Goal: Transaction & Acquisition: Purchase product/service

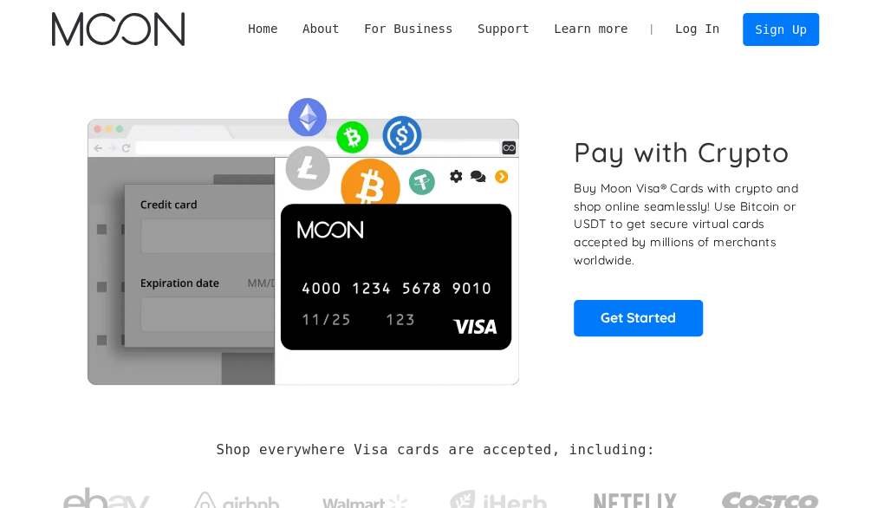
click at [665, 255] on p "Buy Moon Visa® Cards with crypto and shop online seamlessly! Use Bitcoin or USD…" at bounding box center [688, 224] width 229 height 90
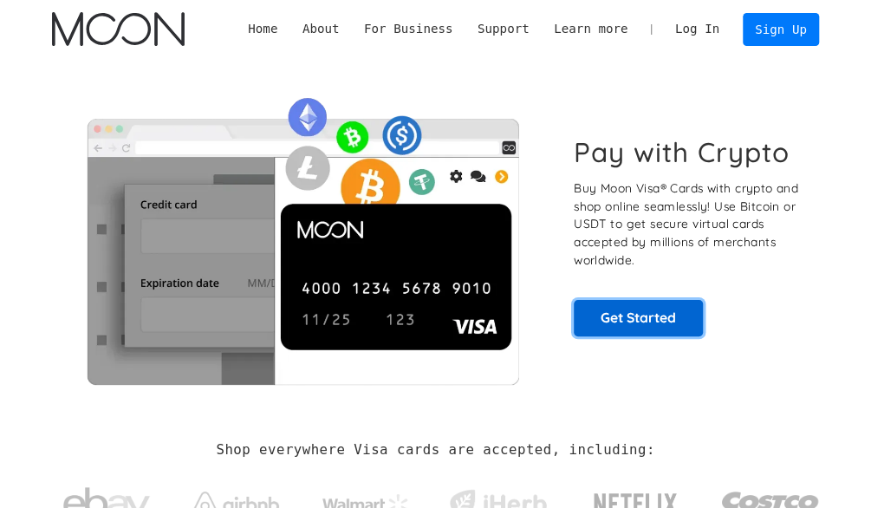
click at [628, 314] on link "Get Started" at bounding box center [638, 318] width 129 height 36
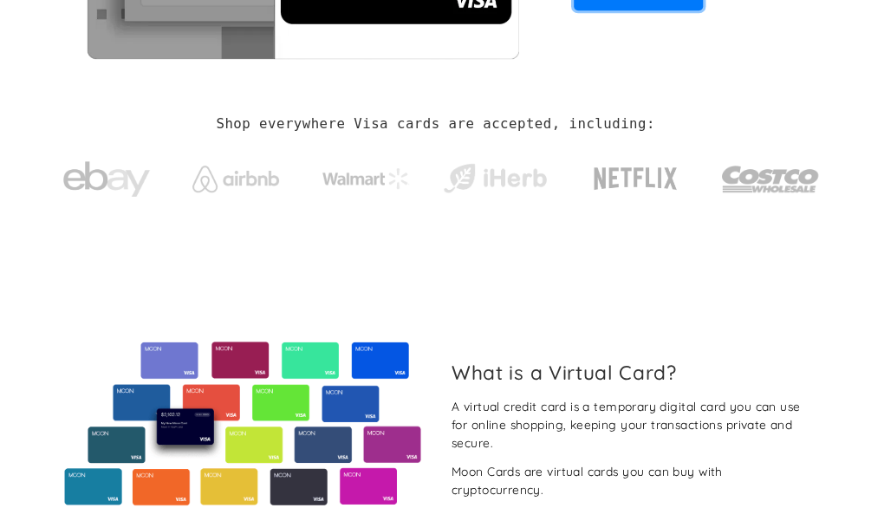
scroll to position [347, 0]
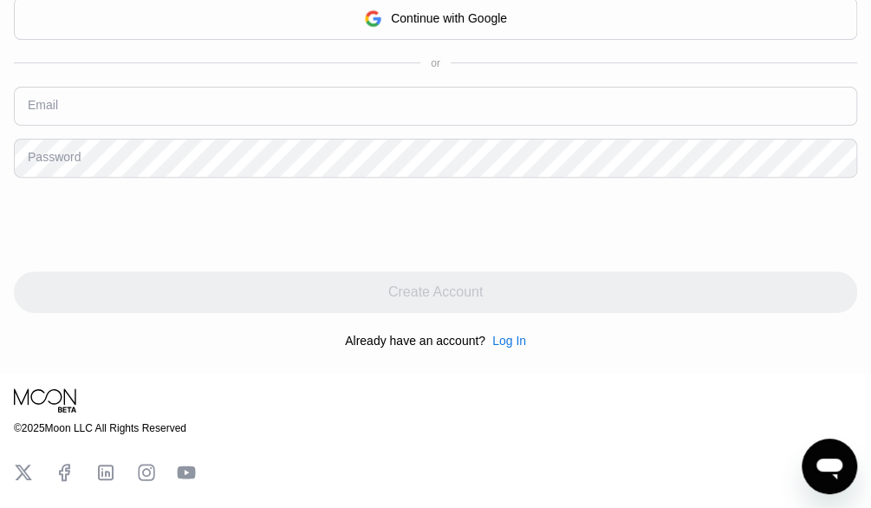
scroll to position [173, 0]
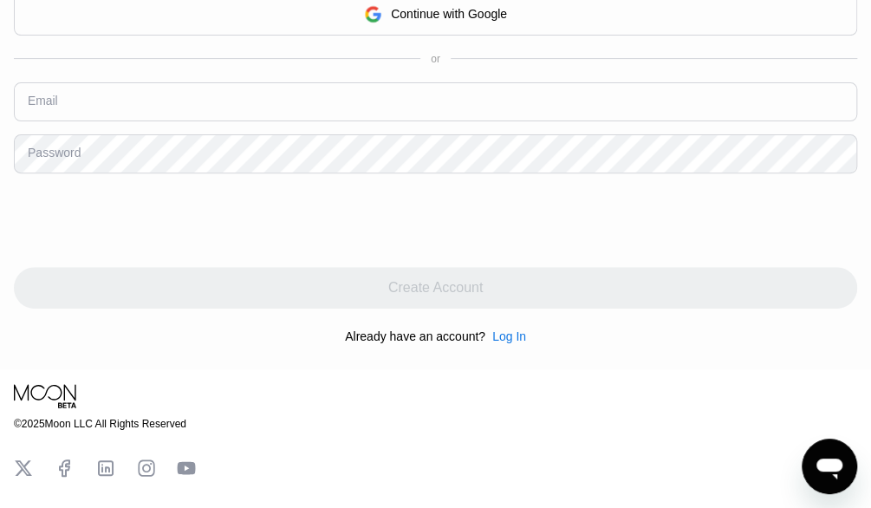
drag, startPoint x: 152, startPoint y: 114, endPoint x: 141, endPoint y: 88, distance: 29.1
click at [152, 114] on input "text" at bounding box center [435, 101] width 843 height 39
type input "[EMAIL_ADDRESS][DOMAIN_NAME]"
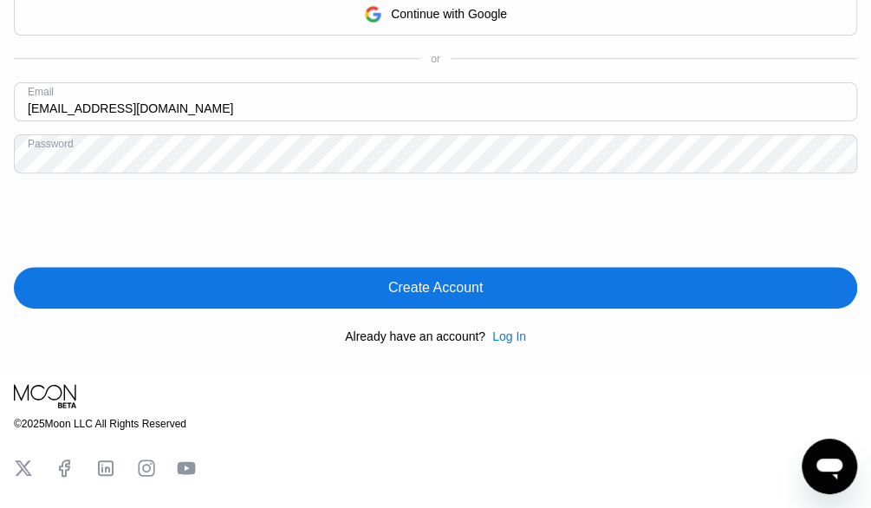
click at [224, 269] on div "By continuing, you agree to our Privacy Policy and Terms of Service Continue wi…" at bounding box center [435, 149] width 843 height 417
click at [356, 269] on div "By continuing, you agree to our Privacy Policy and Terms of Service Continue wi…" at bounding box center [435, 149] width 843 height 417
click at [368, 290] on div "Create Account" at bounding box center [435, 288] width 843 height 42
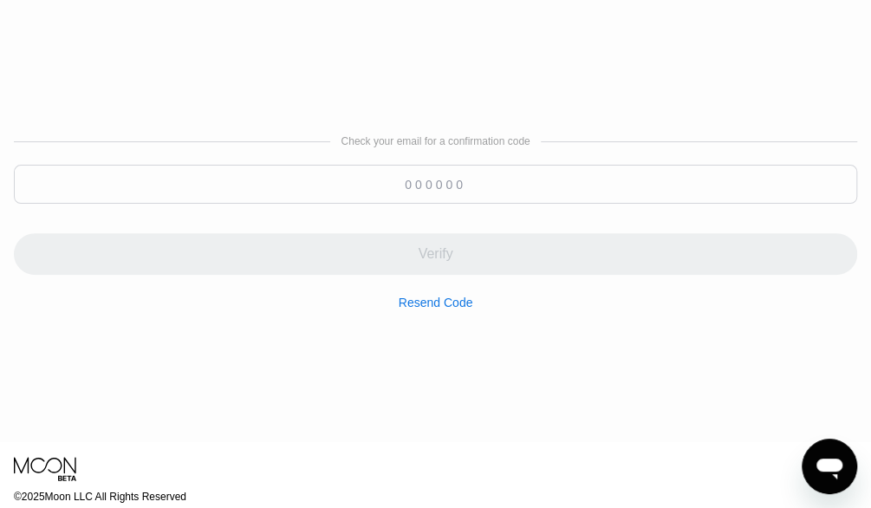
scroll to position [0, 0]
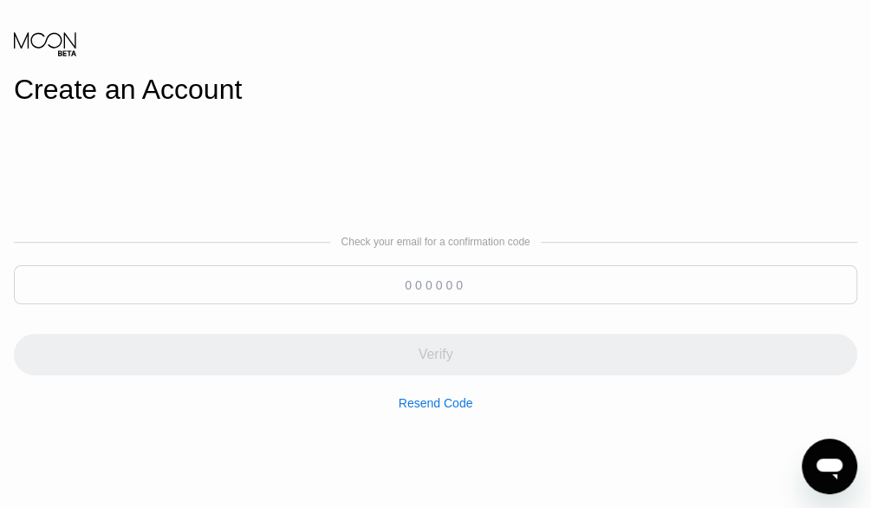
click at [392, 320] on div "Verify" at bounding box center [435, 344] width 843 height 62
click at [395, 313] on div at bounding box center [435, 289] width 843 height 48
click at [404, 293] on input at bounding box center [435, 284] width 843 height 39
paste input "120457"
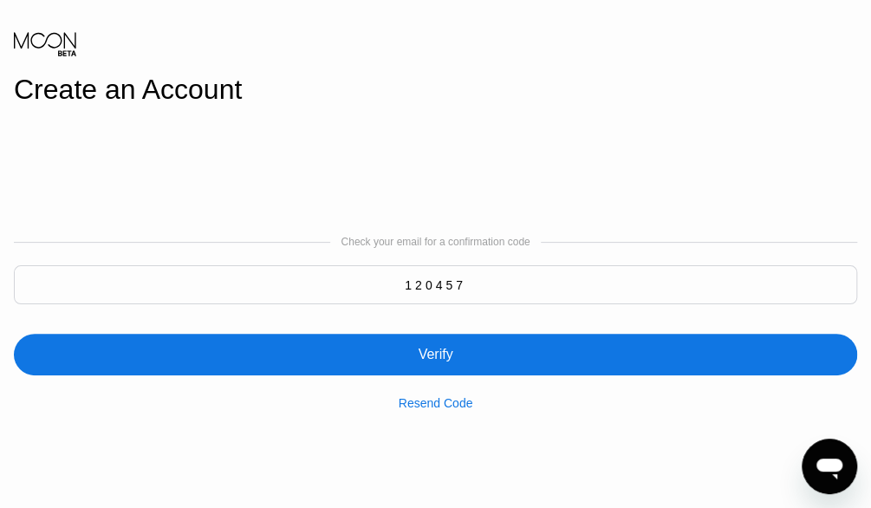
type input "120457"
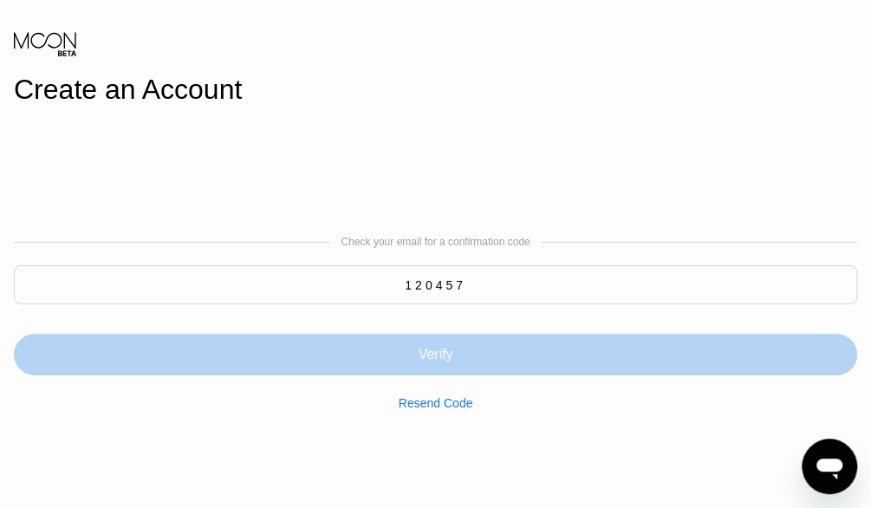
click at [451, 344] on div "Verify" at bounding box center [435, 355] width 843 height 42
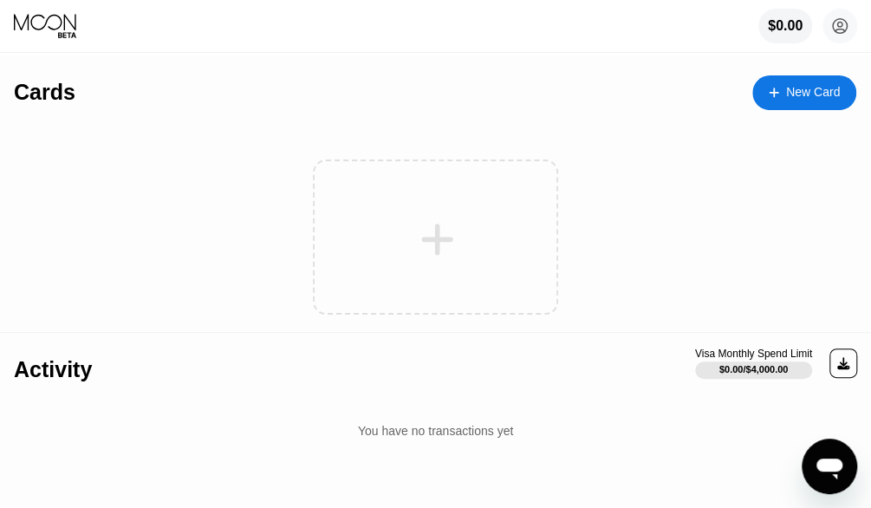
click at [794, 105] on div "New Card" at bounding box center [804, 92] width 104 height 35
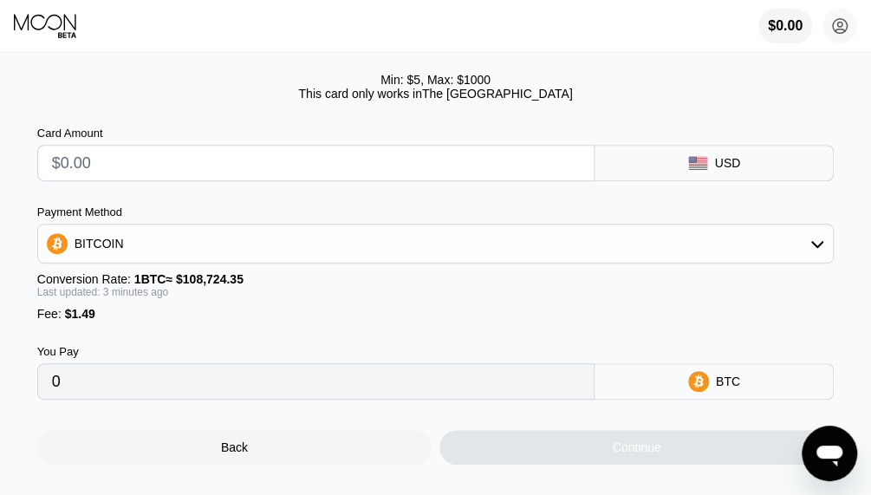
scroll to position [260, 0]
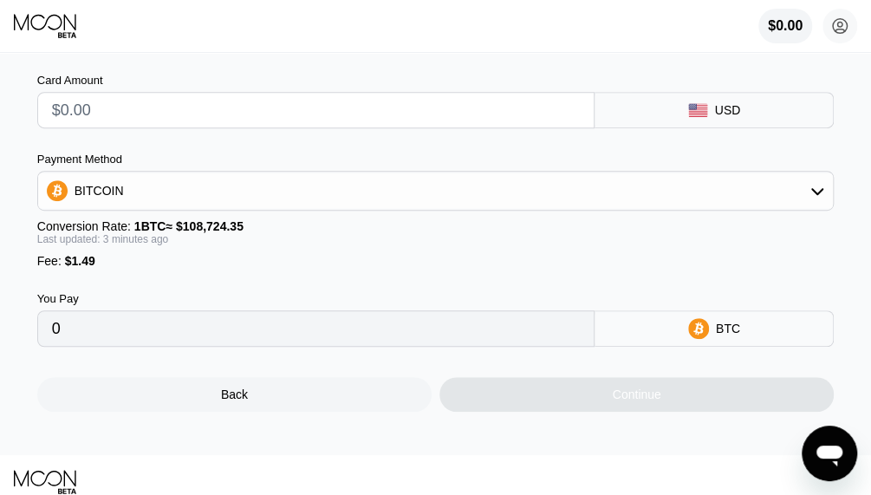
click at [94, 268] on div "Fee : $1.49" at bounding box center [435, 261] width 797 height 14
click at [88, 268] on span "$1.49" at bounding box center [80, 261] width 30 height 14
click at [168, 115] on input "text" at bounding box center [316, 110] width 528 height 35
click at [187, 127] on input "text" at bounding box center [316, 110] width 528 height 35
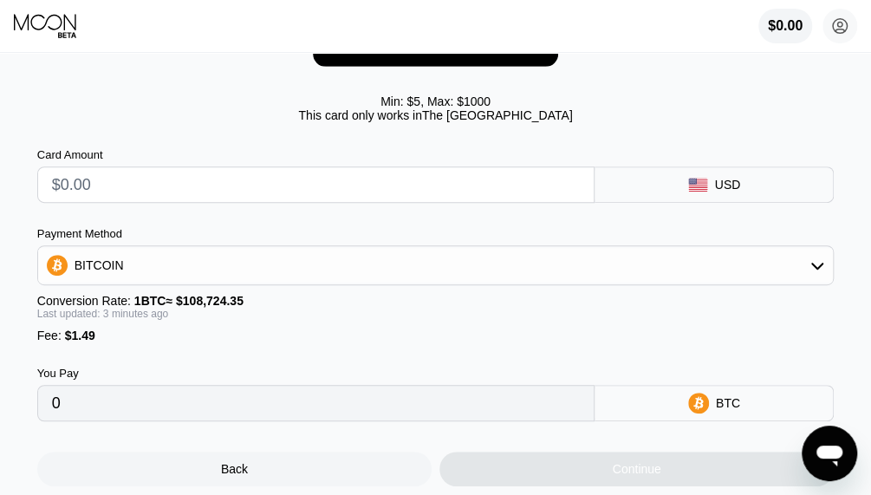
scroll to position [87, 0]
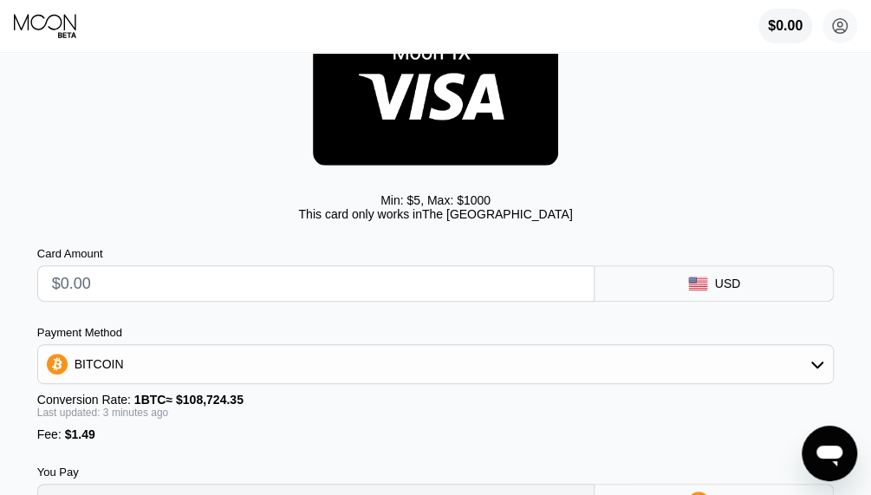
click at [412, 204] on div "Min: $ 5 , Max: $ 1000" at bounding box center [435, 200] width 110 height 14
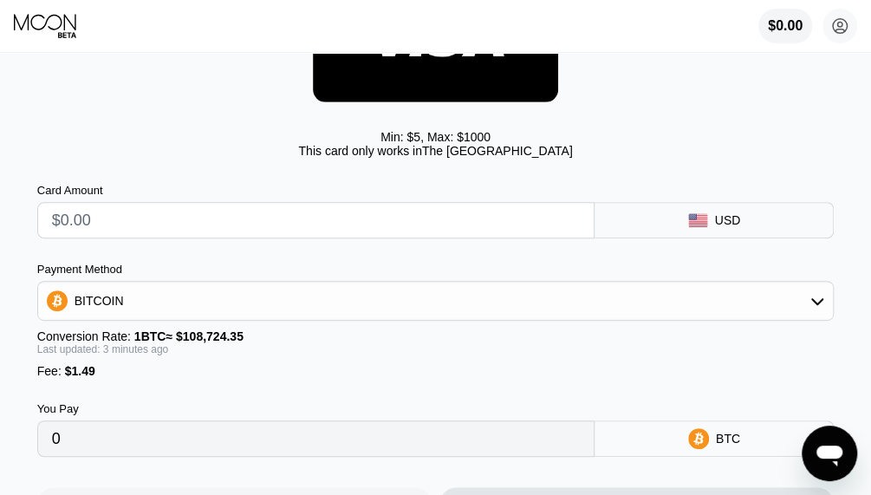
scroll to position [260, 0]
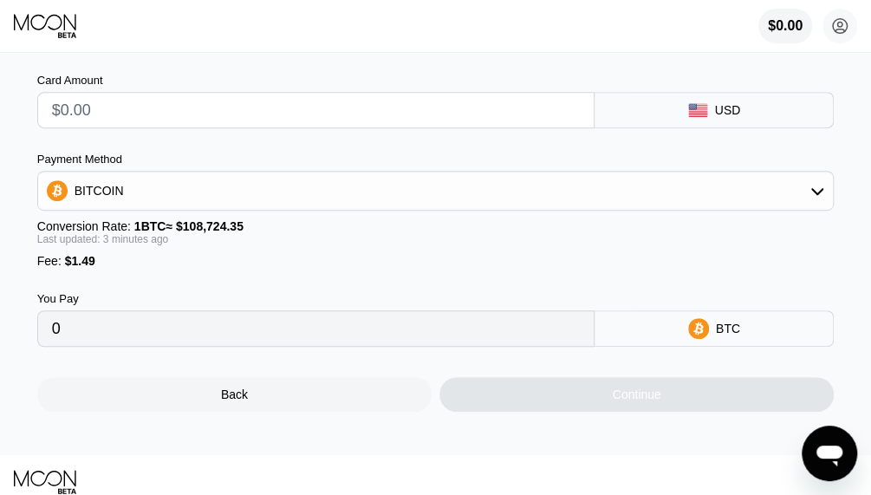
click at [149, 208] on div "BITCOIN" at bounding box center [435, 190] width 795 height 35
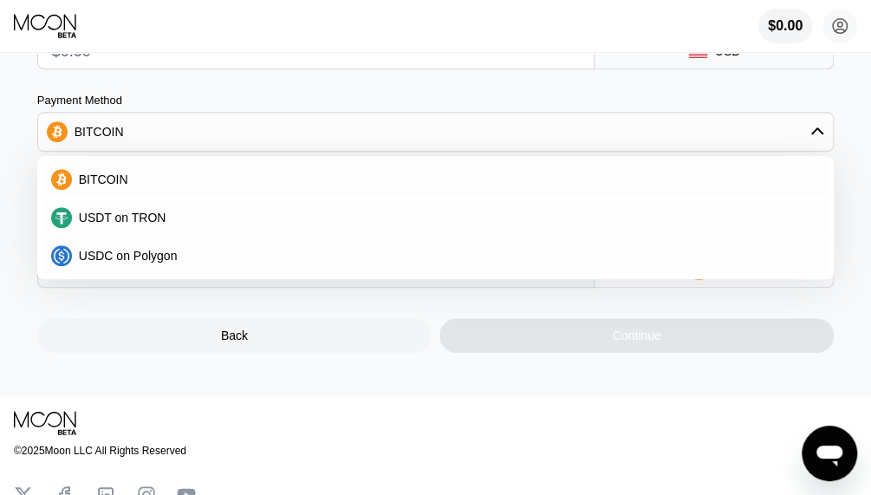
scroll to position [347, 0]
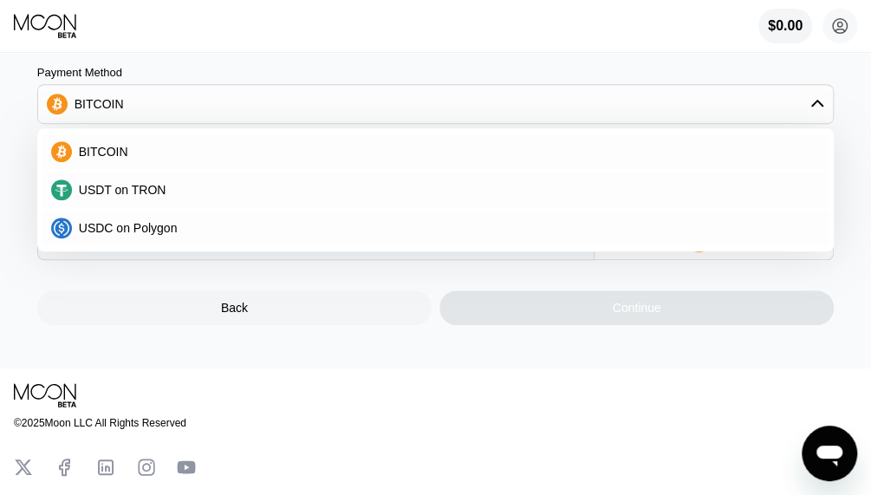
click at [166, 247] on div "USDC on Polygon" at bounding box center [435, 228] width 797 height 38
click at [168, 235] on span "USDC on Polygon" at bounding box center [128, 228] width 99 height 14
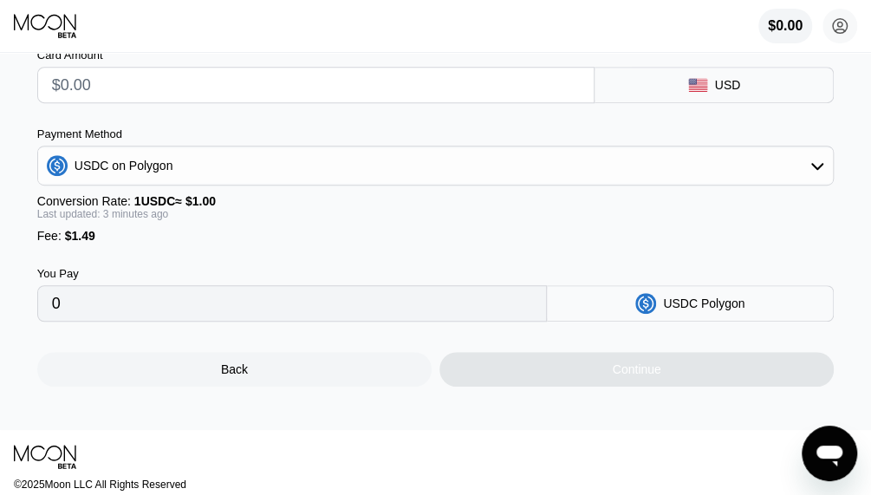
scroll to position [260, 0]
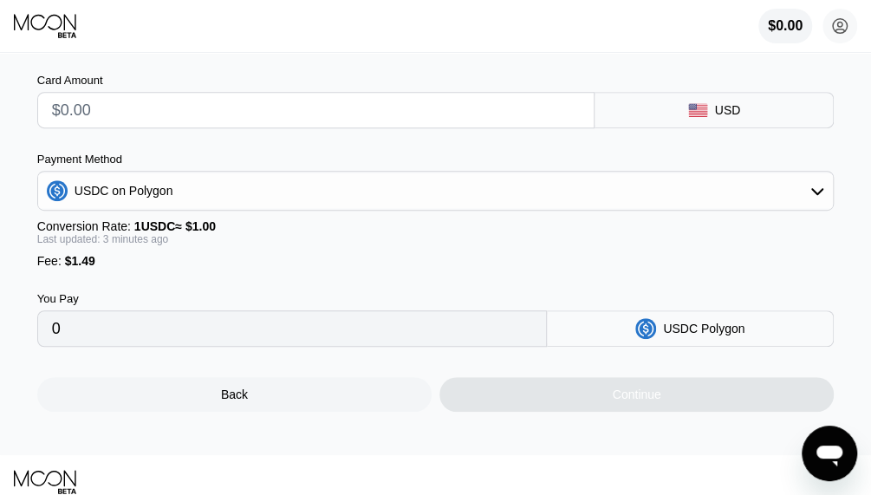
click at [128, 108] on input "text" at bounding box center [316, 110] width 528 height 35
type input "$5"
type input "6.49000000"
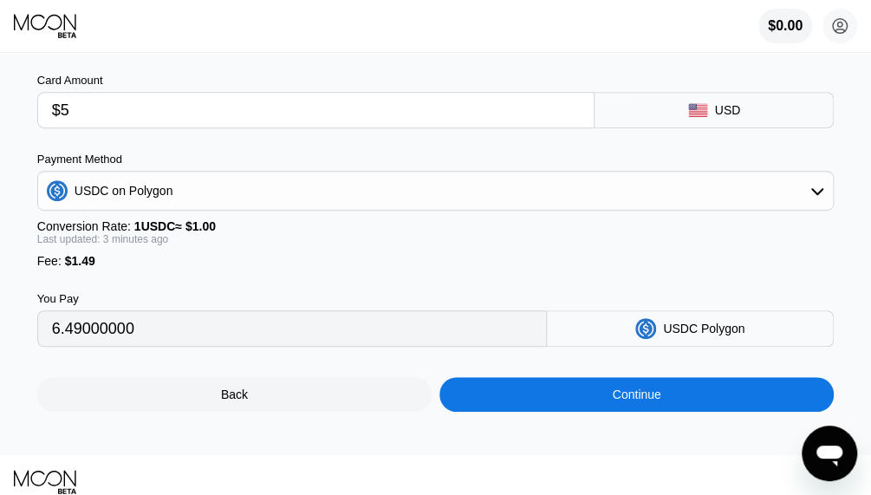
type input "$5"
click at [121, 198] on div "USDC on Polygon" at bounding box center [124, 191] width 99 height 14
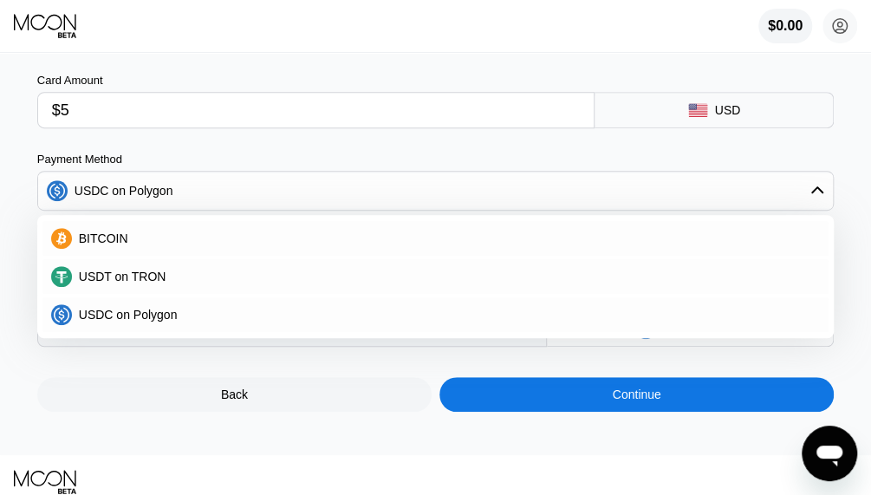
click at [123, 278] on span "USDT on TRON" at bounding box center [123, 276] width 88 height 14
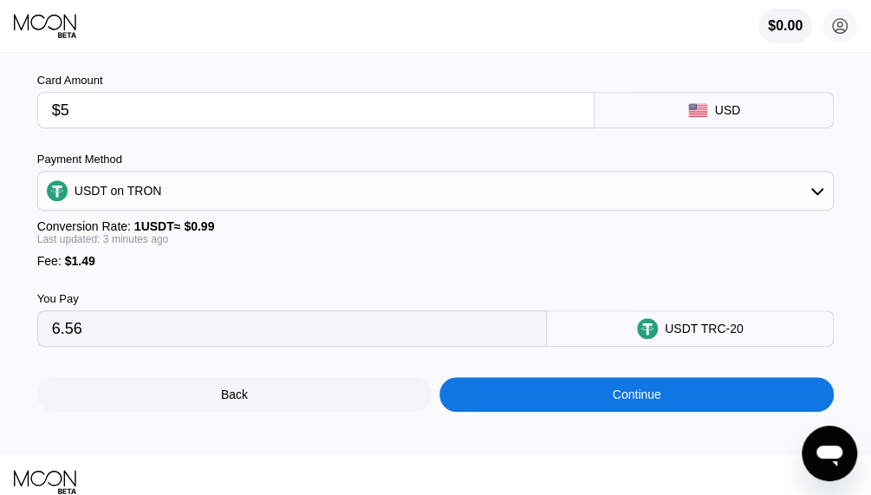
click at [128, 208] on div "USDT on TRON" at bounding box center [435, 190] width 795 height 35
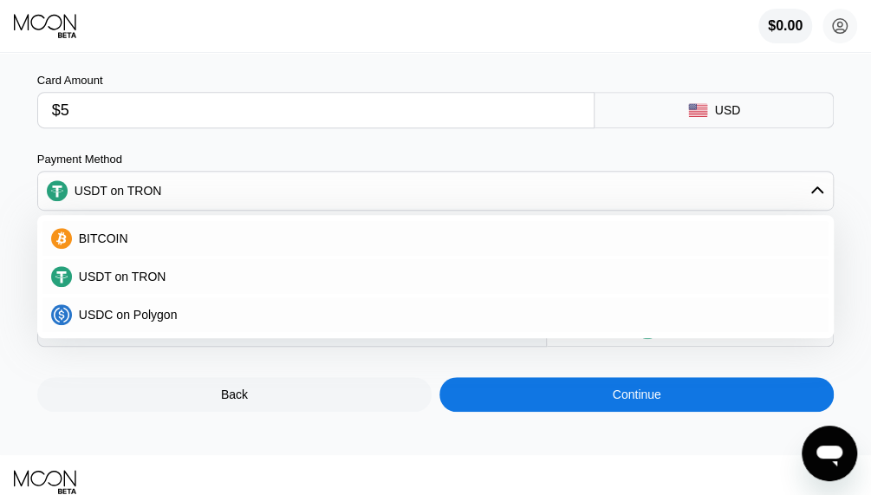
click at [126, 238] on div "BITCOIN" at bounding box center [435, 238] width 787 height 35
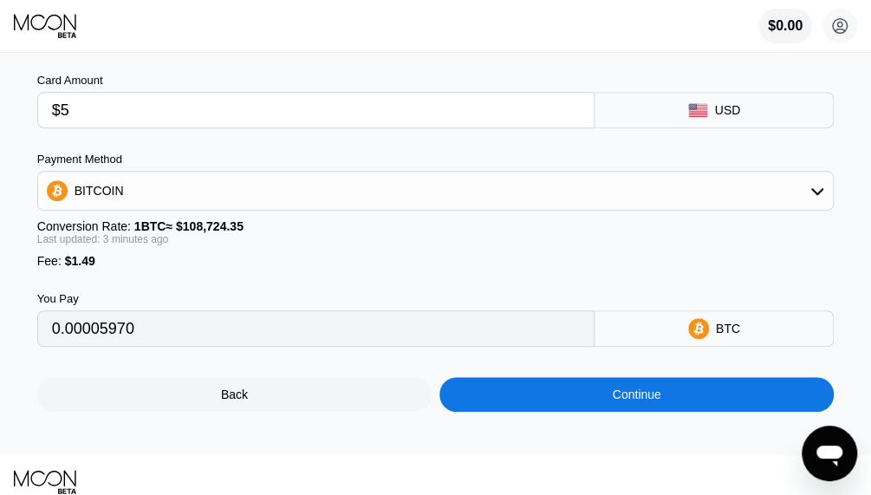
click at [121, 264] on div "Payment Method BITCOIN Conversion Rate: 1 BTC ≈ $108,724.35 Last updated: 3 min…" at bounding box center [435, 209] width 797 height 115
click at [119, 207] on div "BITCOIN" at bounding box center [435, 190] width 795 height 35
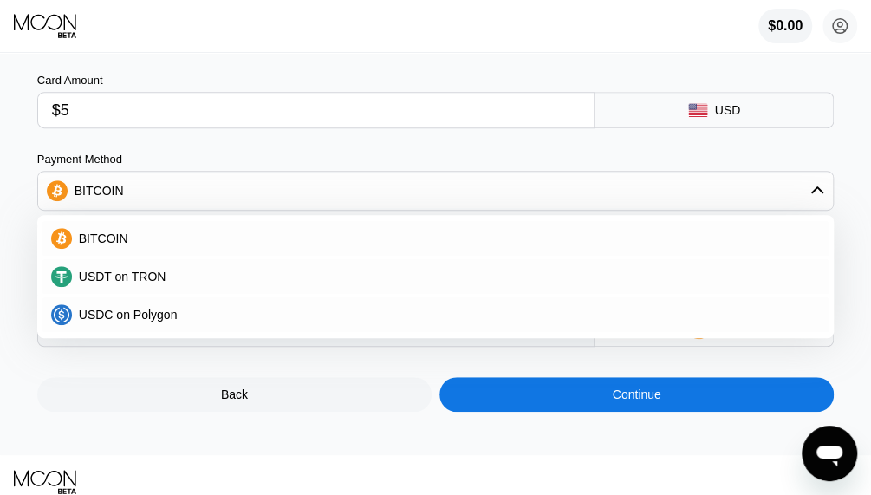
click at [122, 311] on div "USDC on Polygon" at bounding box center [435, 314] width 787 height 35
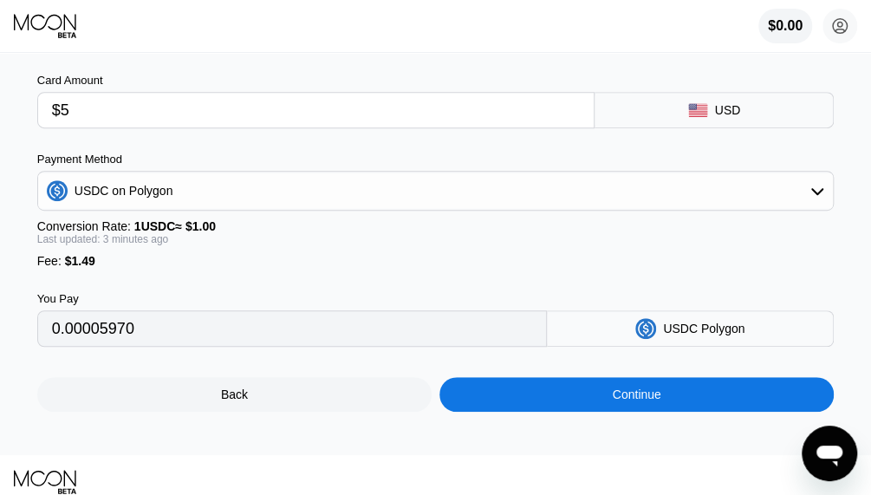
type input "6.49000000"
click at [123, 120] on input "$5" at bounding box center [316, 110] width 528 height 35
type input "$4"
type input "5.49000000"
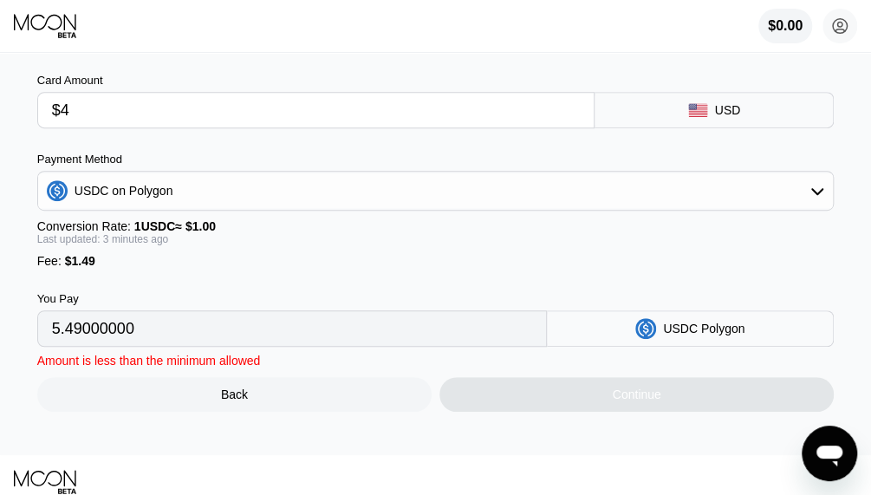
click at [132, 127] on input "$4" at bounding box center [316, 110] width 528 height 35
type input "$3"
type input "4.49000000"
click at [132, 117] on input "$3" at bounding box center [316, 110] width 528 height 35
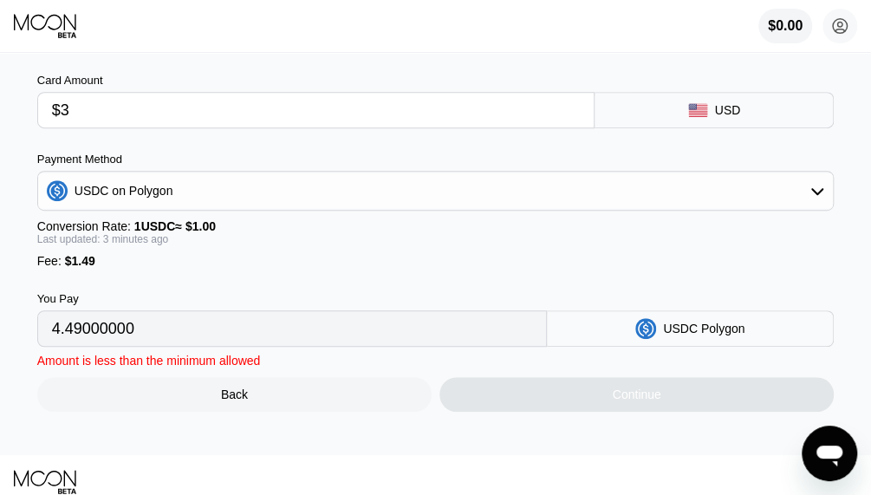
click at [132, 117] on input "$3" at bounding box center [316, 110] width 528 height 35
type input "$5"
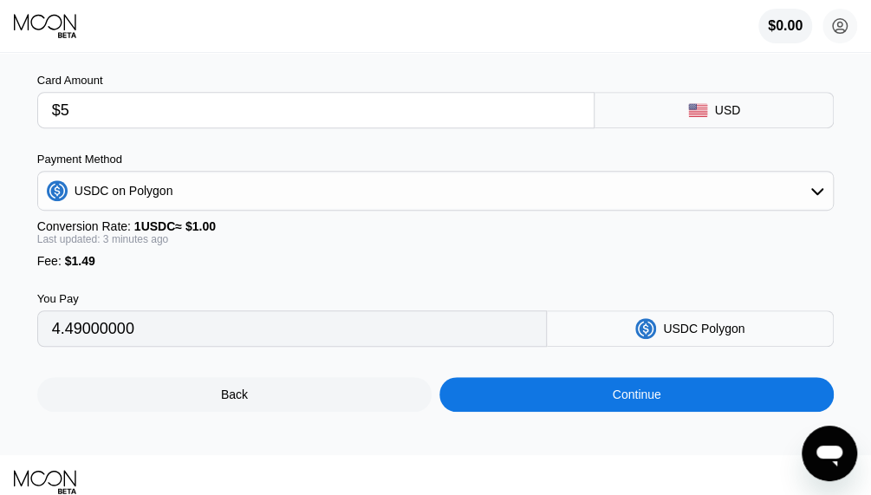
type input "6.49000000"
click at [147, 159] on div "Card Amount $5 USD Payment Method USDC on Polygon Conversion Rate: 1 USDC ≈ $1.…" at bounding box center [435, 201] width 797 height 290
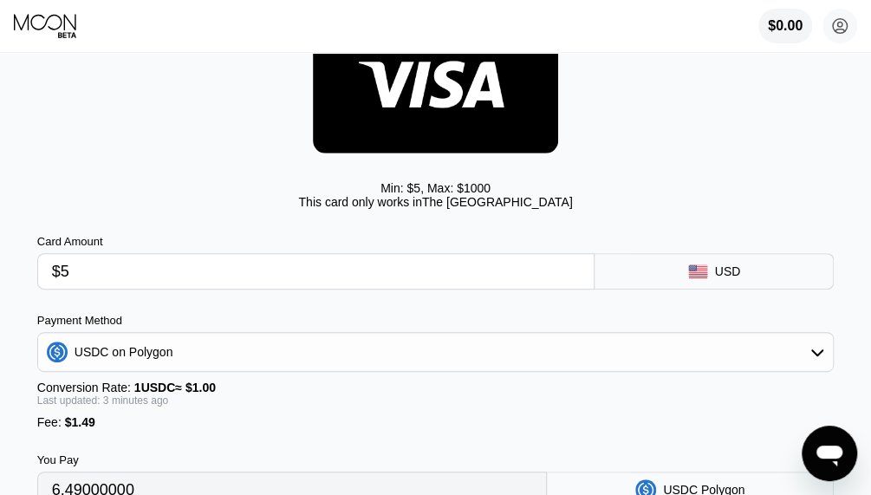
scroll to position [0, 0]
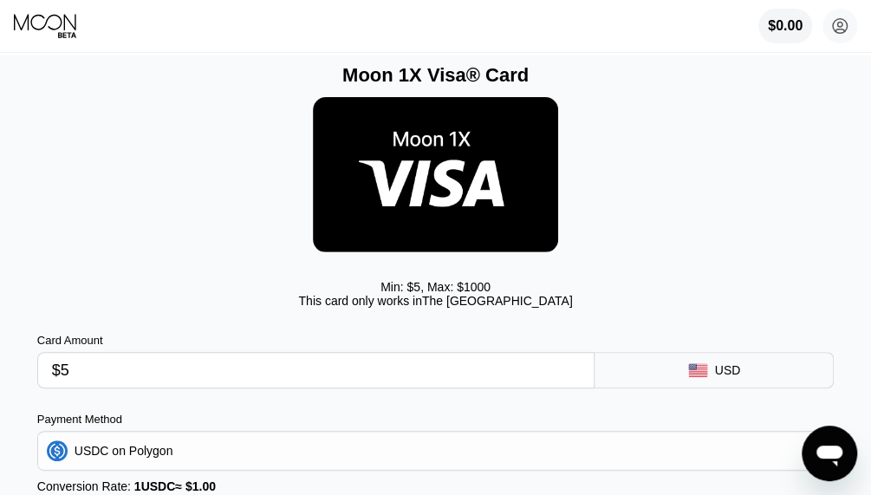
click at [484, 183] on img at bounding box center [435, 174] width 245 height 155
click at [470, 305] on div "This card only works in [GEOGRAPHIC_DATA]" at bounding box center [435, 301] width 274 height 14
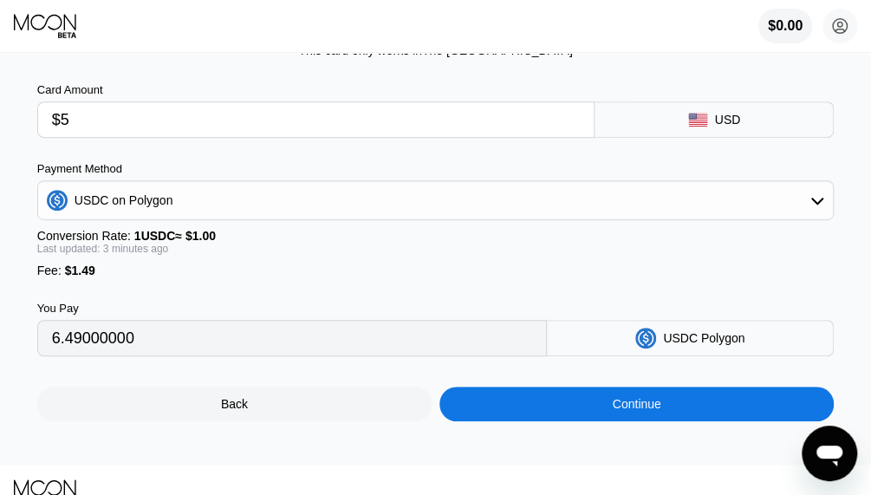
scroll to position [347, 0]
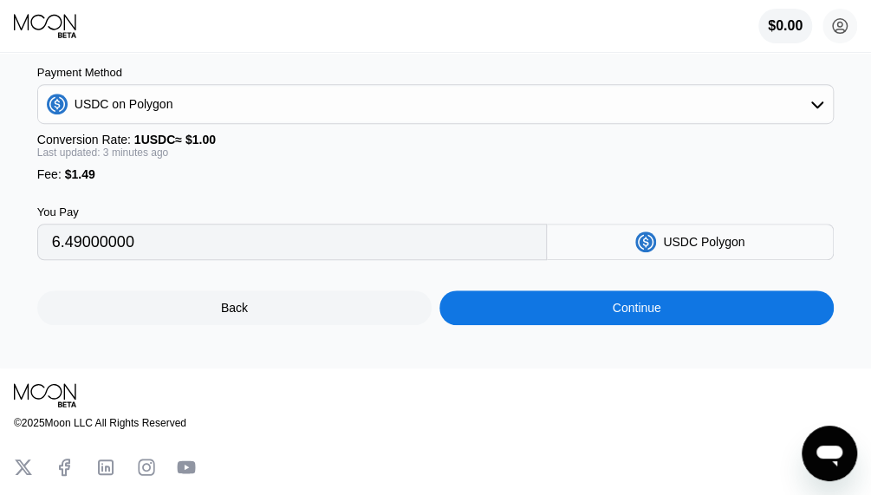
click at [147, 159] on div "Last updated: 3 minutes ago" at bounding box center [435, 152] width 797 height 12
click at [267, 199] on div "You Pay 6.49000000 USDC Polygon" at bounding box center [435, 220] width 797 height 79
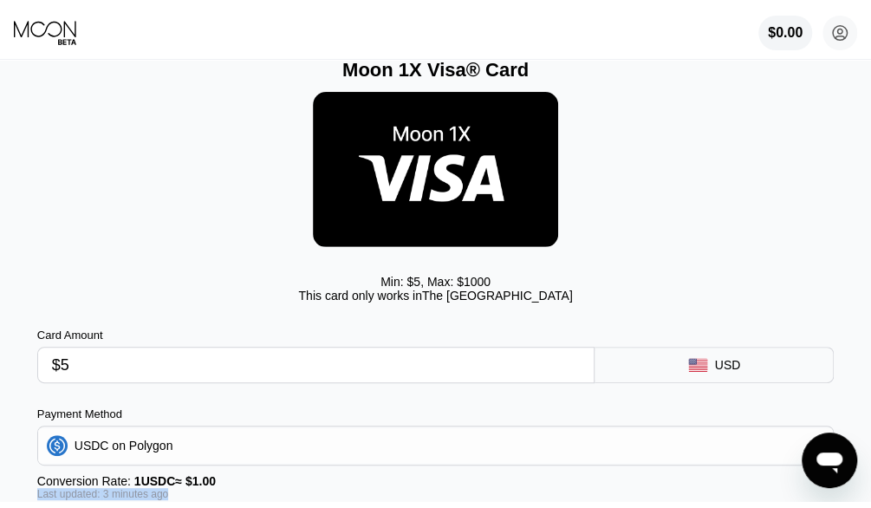
scroll to position [0, 0]
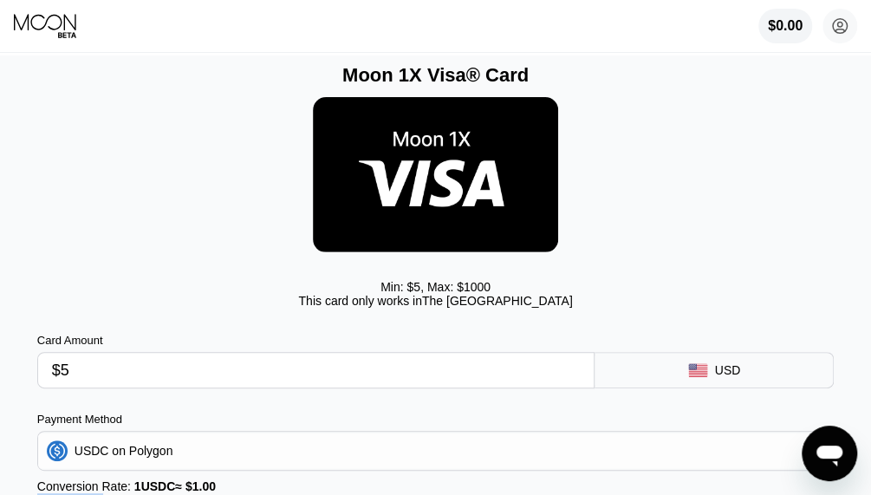
click at [62, 23] on icon at bounding box center [46, 26] width 65 height 26
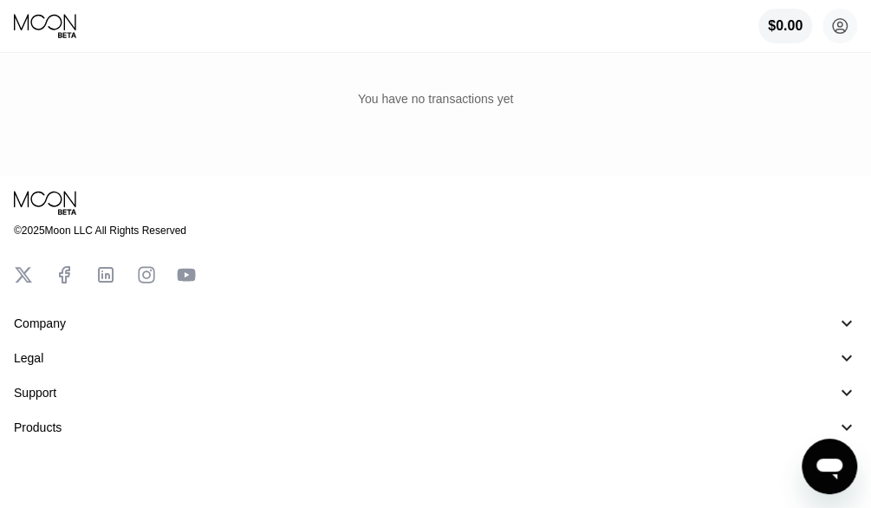
scroll to position [420, 0]
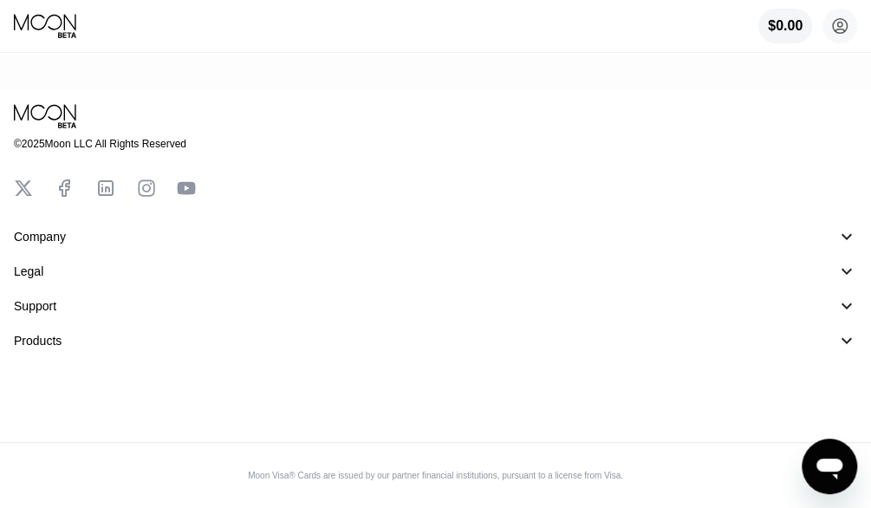
click at [112, 332] on div "Products 󰅀" at bounding box center [435, 340] width 843 height 21
click at [77, 303] on div "Support" at bounding box center [418, 306] width 808 height 14
click at [57, 371] on div "Contact Us" at bounding box center [58, 364] width 60 height 14
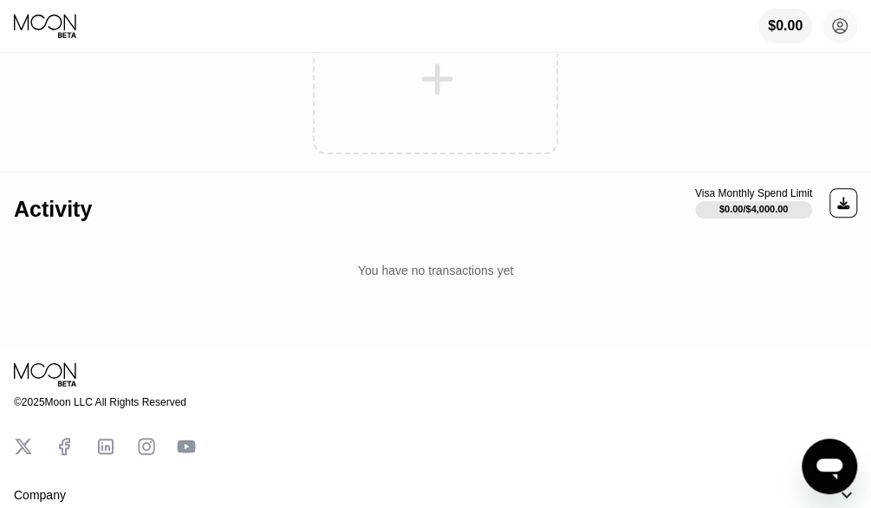
scroll to position [0, 0]
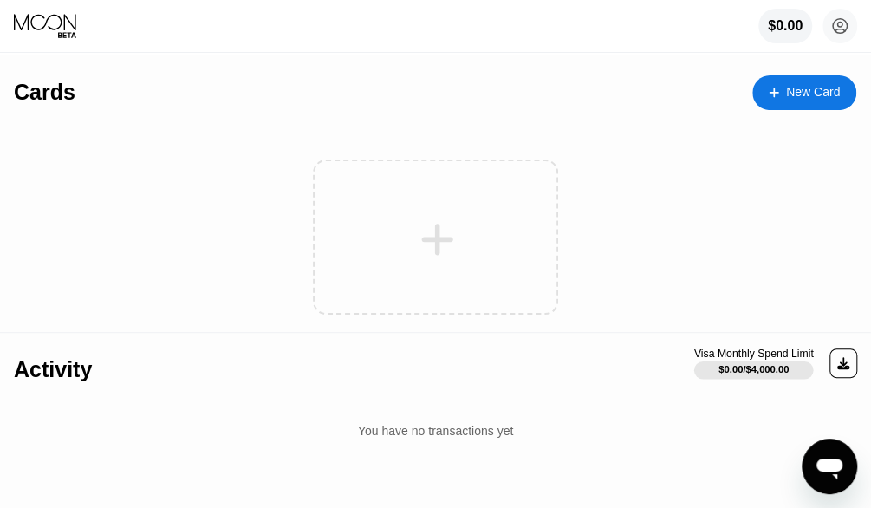
click at [783, 374] on div "$0.00 / $4,000.00" at bounding box center [753, 369] width 70 height 10
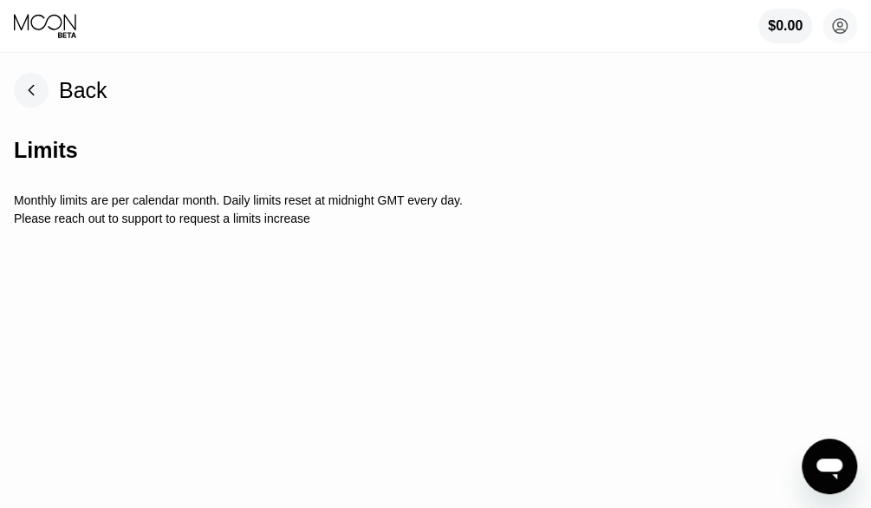
click at [106, 193] on div "Limits" at bounding box center [435, 150] width 843 height 86
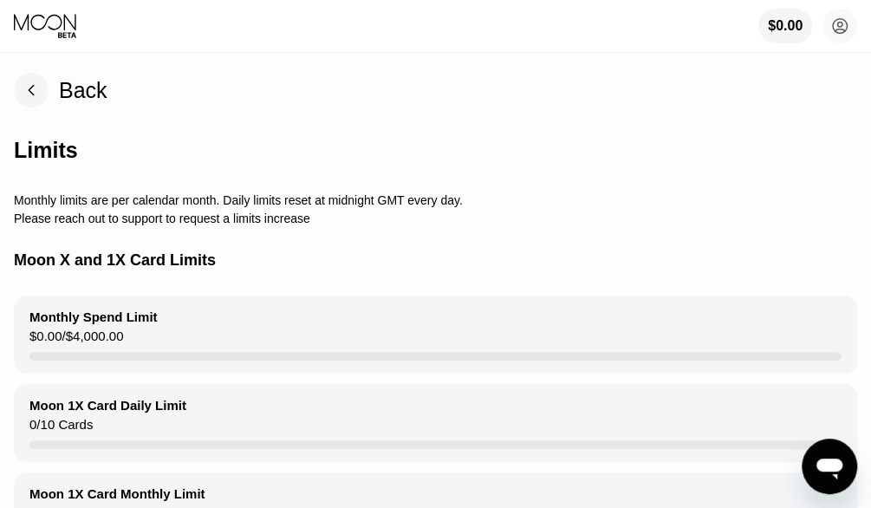
drag, startPoint x: 106, startPoint y: 193, endPoint x: 168, endPoint y: 207, distance: 63.9
click at [168, 207] on div "Monthly limits are per calendar month. Daily limits reset at midnight GMT every…" at bounding box center [435, 200] width 843 height 14
drag, startPoint x: 168, startPoint y: 207, endPoint x: 183, endPoint y: 228, distance: 25.5
click at [169, 207] on div "Monthly limits are per calendar month. Daily limits reset at midnight GMT every…" at bounding box center [435, 200] width 843 height 14
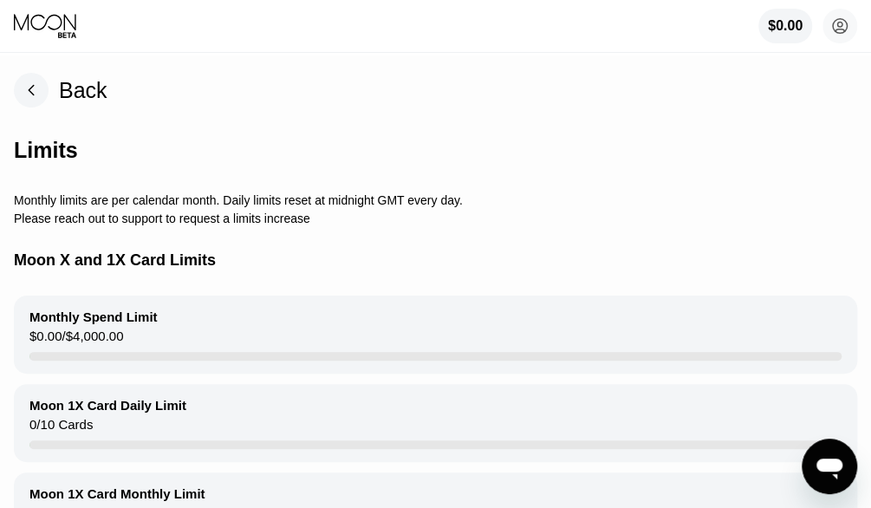
scroll to position [173, 0]
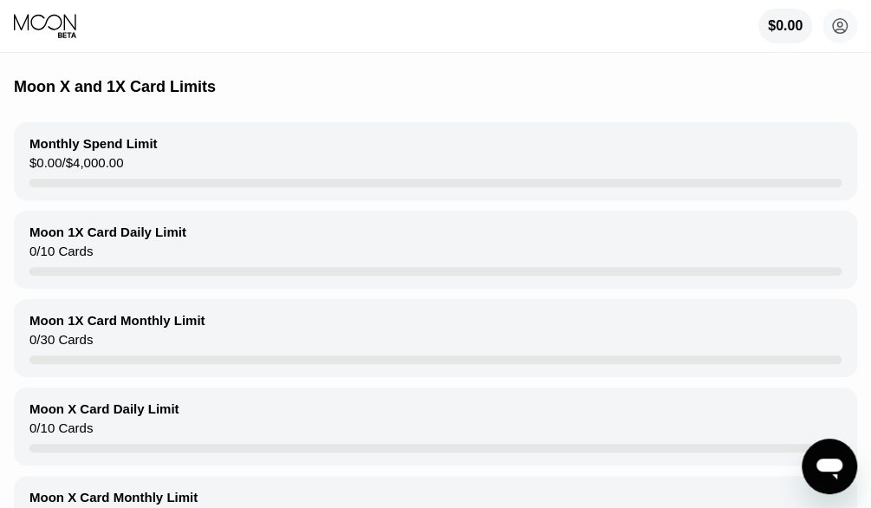
click at [94, 187] on div at bounding box center [435, 182] width 812 height 9
click at [90, 174] on div "$0.00 / $4,000.00" at bounding box center [76, 166] width 94 height 23
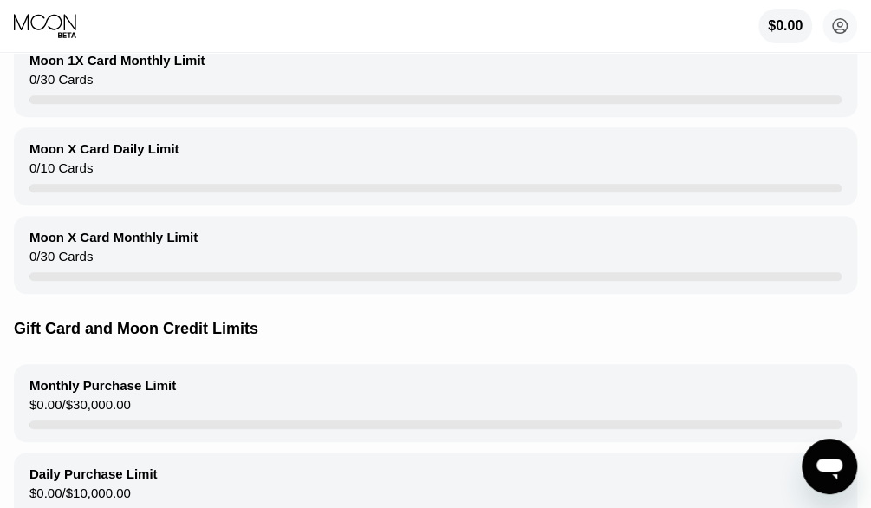
click at [128, 217] on div "Moon X Card Daily Limit 0 / 10 Cards Moon X Card Monthly Limit 0 / 30 Cards" at bounding box center [435, 210] width 843 height 166
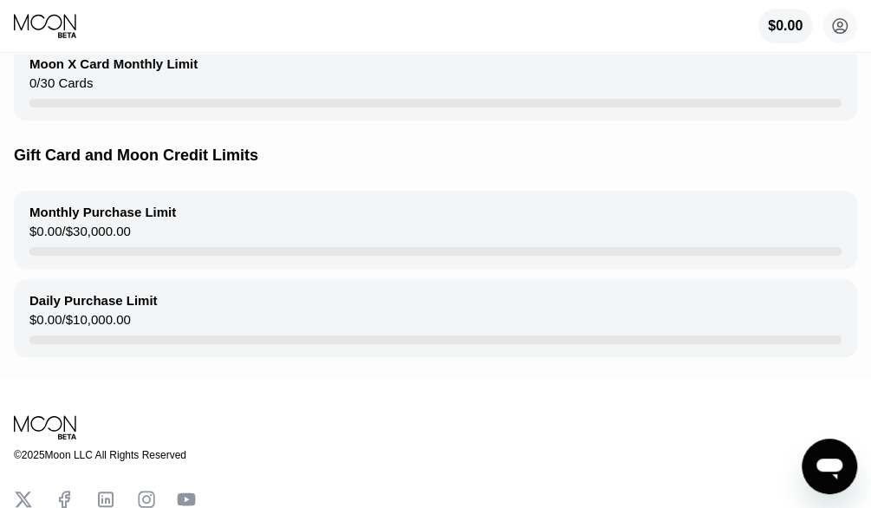
click at [130, 245] on div "Monthly Purchase Limit $0.00 / $30,000.00" at bounding box center [435, 230] width 843 height 78
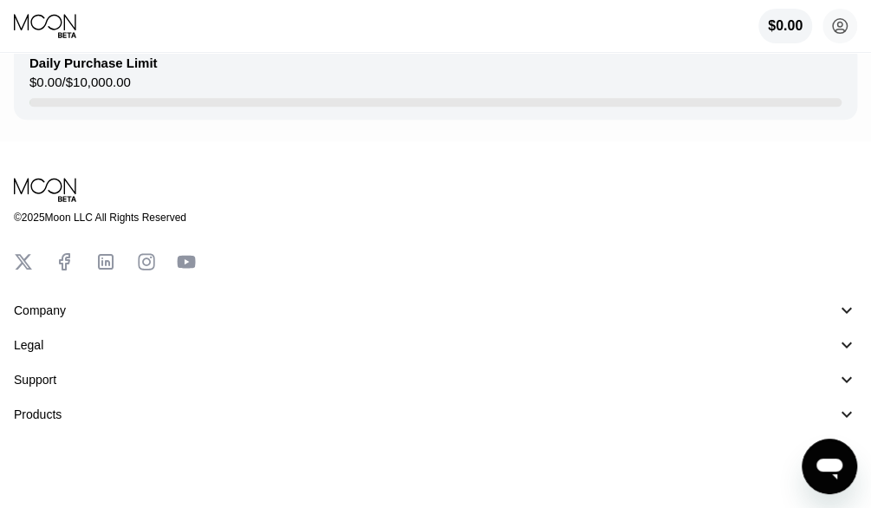
scroll to position [866, 0]
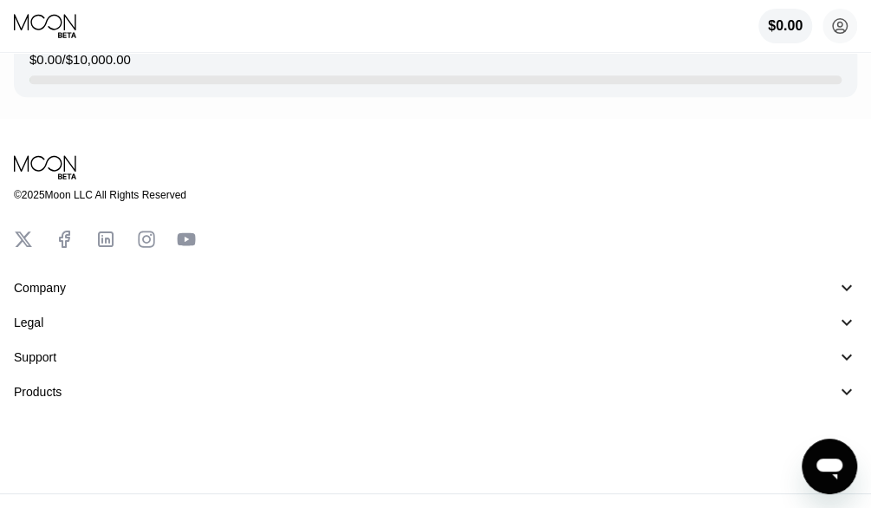
click at [43, 295] on div "Company" at bounding box center [40, 288] width 52 height 14
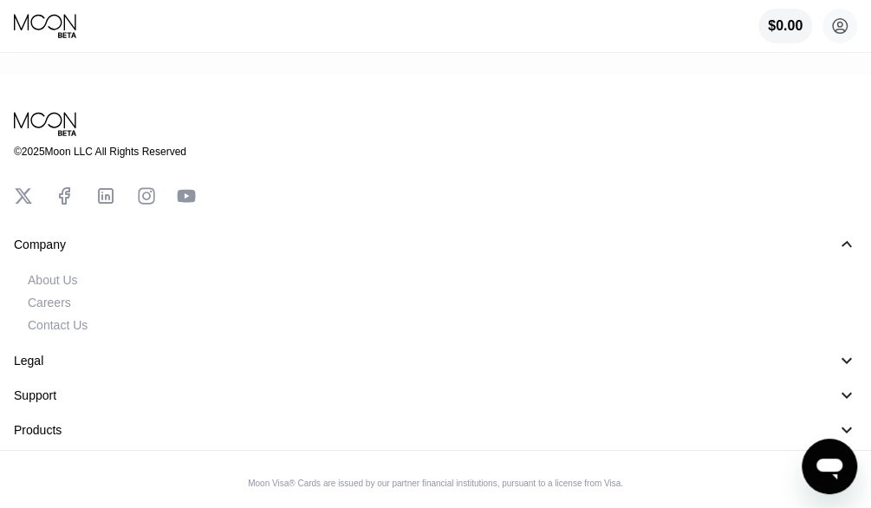
scroll to position [932, 0]
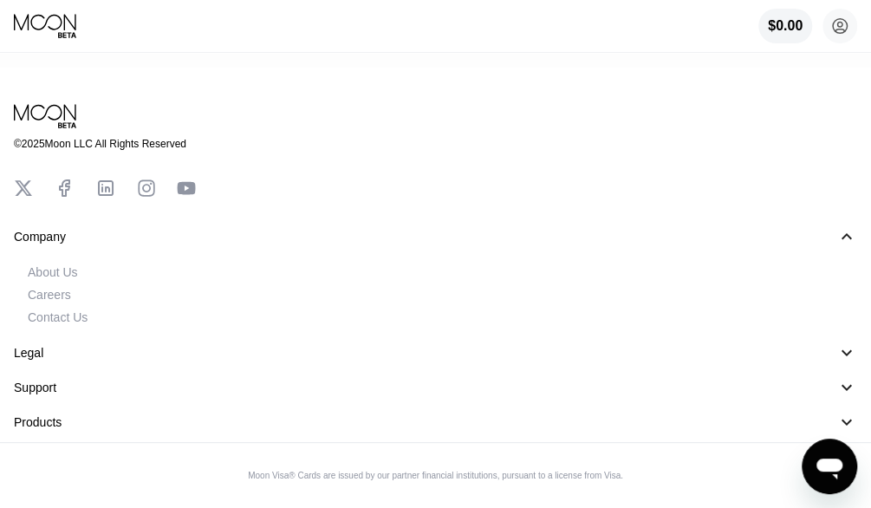
click at [64, 320] on div "Contact Us" at bounding box center [58, 317] width 60 height 14
